Goal: Submit feedback/report problem

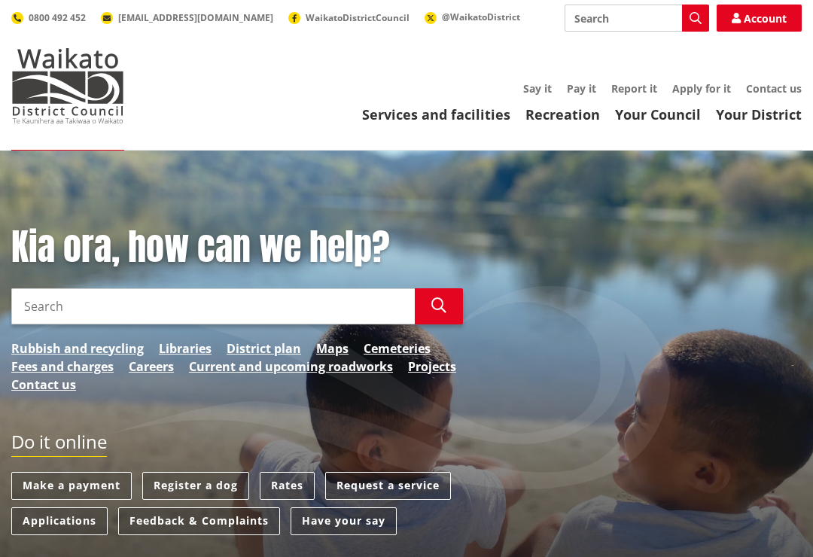
click at [302, 306] on input "Search" at bounding box center [212, 306] width 403 height 36
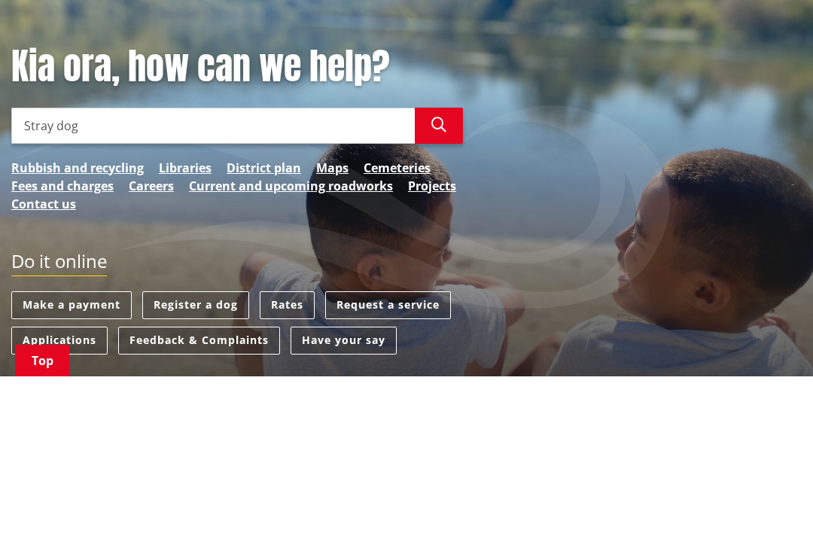
type input "Stray dogs"
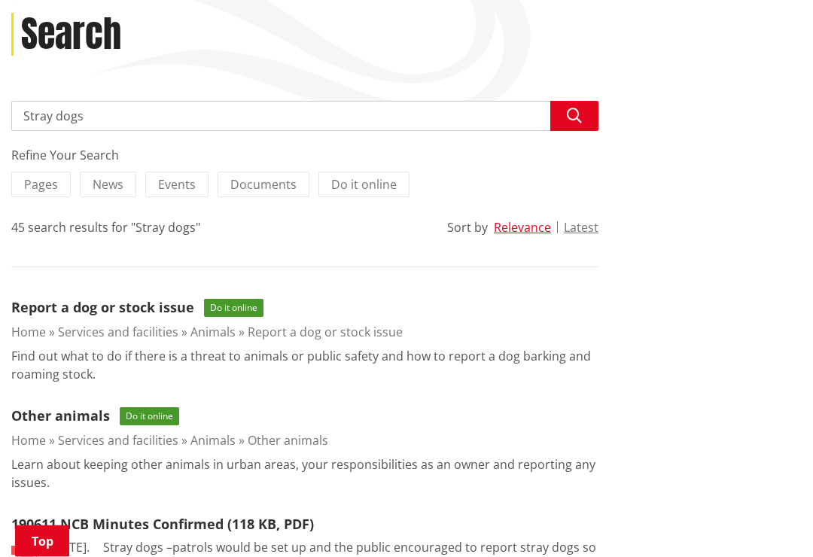
scroll to position [199, 0]
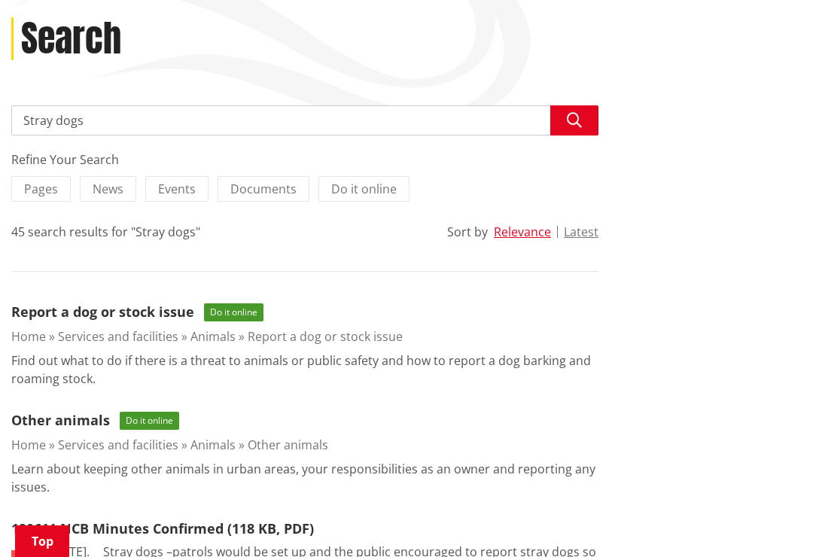
click at [137, 306] on link "Report a dog or stock issue" at bounding box center [102, 312] width 183 height 18
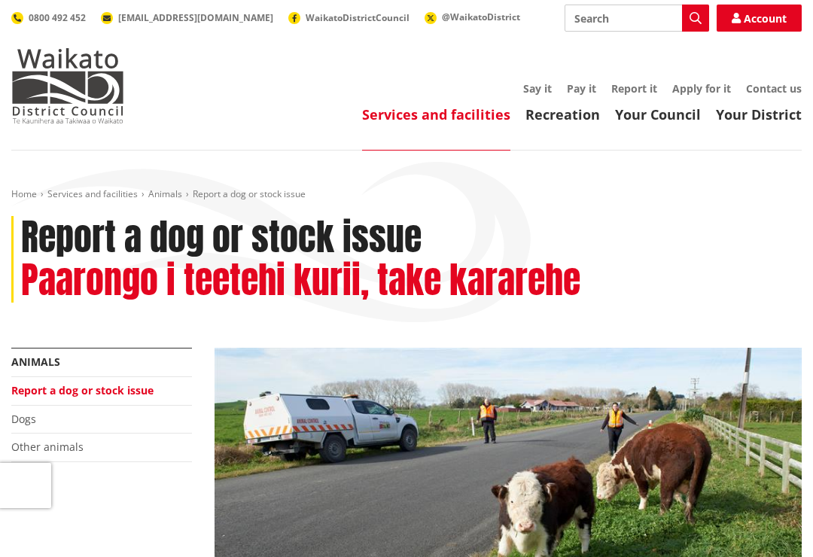
click at [656, 112] on link "Your Council" at bounding box center [658, 114] width 86 height 18
click at [781, 88] on link "Contact us" at bounding box center [774, 88] width 56 height 14
click at [636, 84] on link "Report it" at bounding box center [634, 88] width 46 height 14
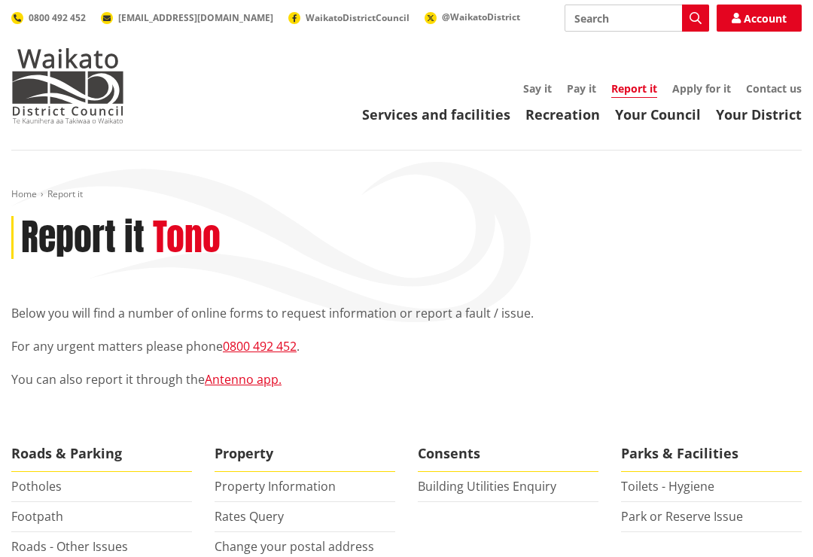
click at [174, 17] on span "[EMAIL_ADDRESS][DOMAIN_NAME]" at bounding box center [195, 17] width 155 height 13
